Goal: Task Accomplishment & Management: Use online tool/utility

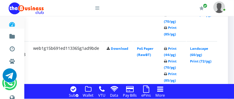
scroll to position [514, 132]
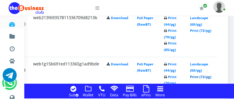
click at [212, 76] on link "Print (72/pg)" at bounding box center [201, 77] width 21 height 4
click at [212, 78] on link "Print (72/pg)" at bounding box center [201, 77] width 21 height 4
click at [212, 32] on link "Print (72/pg)" at bounding box center [201, 31] width 21 height 4
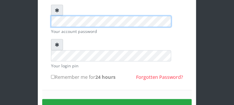
scroll to position [93, 0]
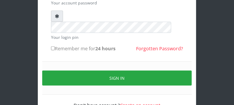
click at [53, 46] on input "Remember me for 24 hours" at bounding box center [53, 48] width 4 height 4
checkbox input "true"
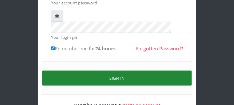
click at [62, 71] on button "Sign in" at bounding box center [117, 78] width 150 height 15
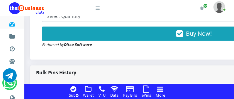
scroll to position [403, 0]
